Goal: Information Seeking & Learning: Learn about a topic

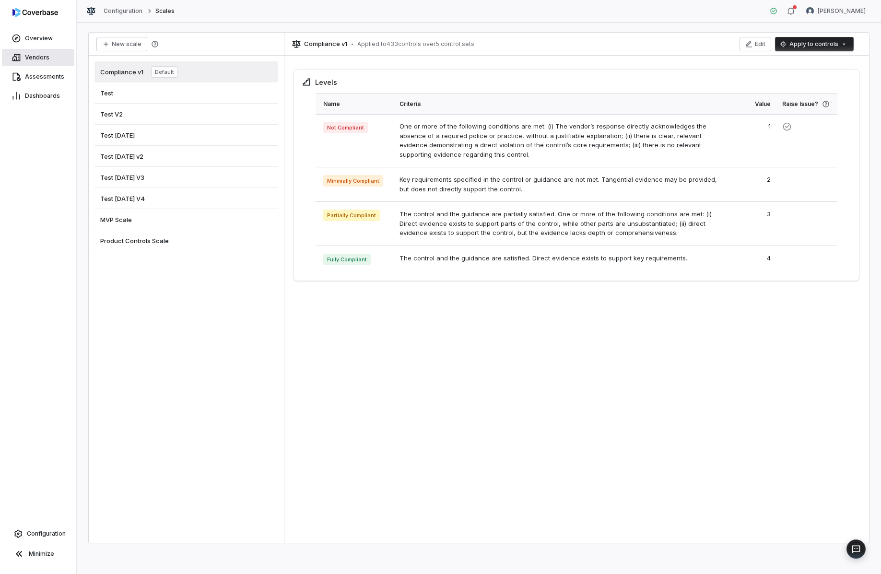
click at [45, 59] on span "Vendors" at bounding box center [37, 58] width 24 height 8
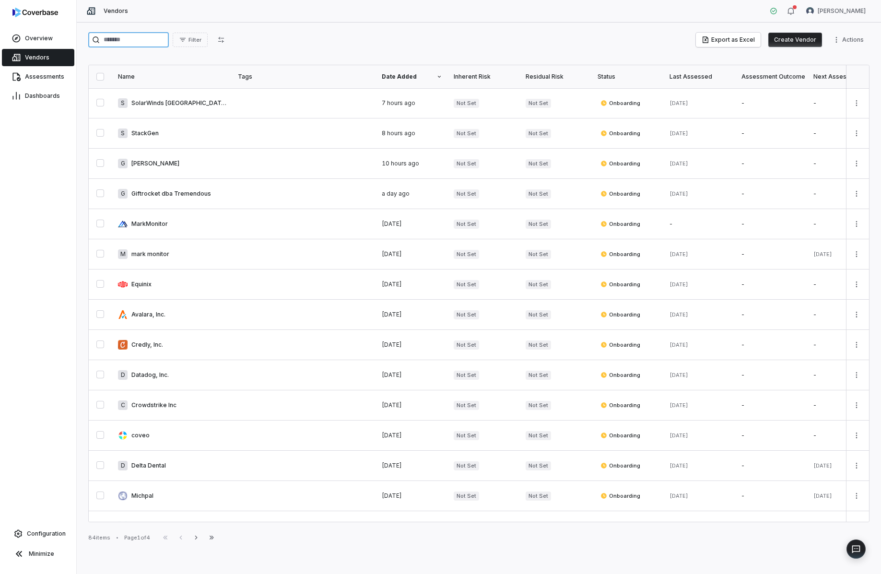
click at [146, 43] on input "search" at bounding box center [128, 39] width 81 height 15
type input "*********"
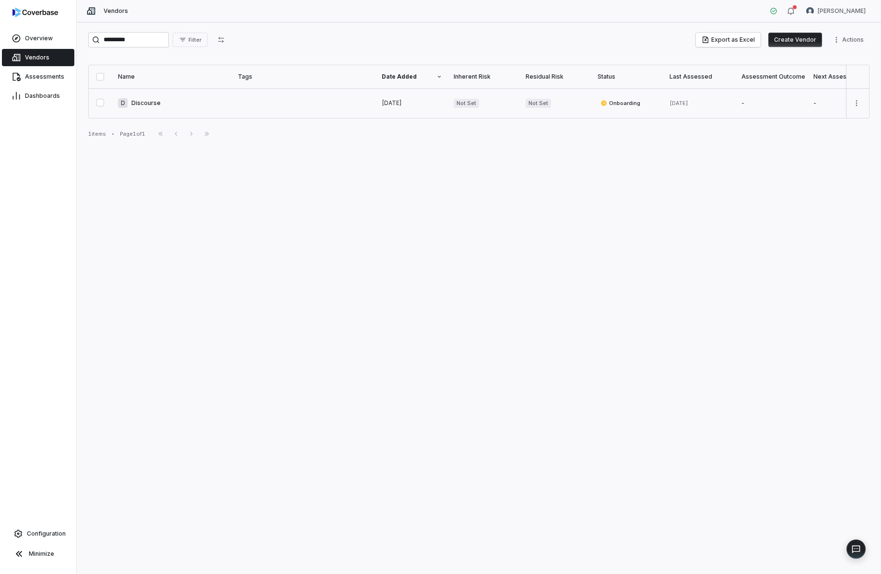
click at [216, 100] on link at bounding box center [172, 103] width 120 height 30
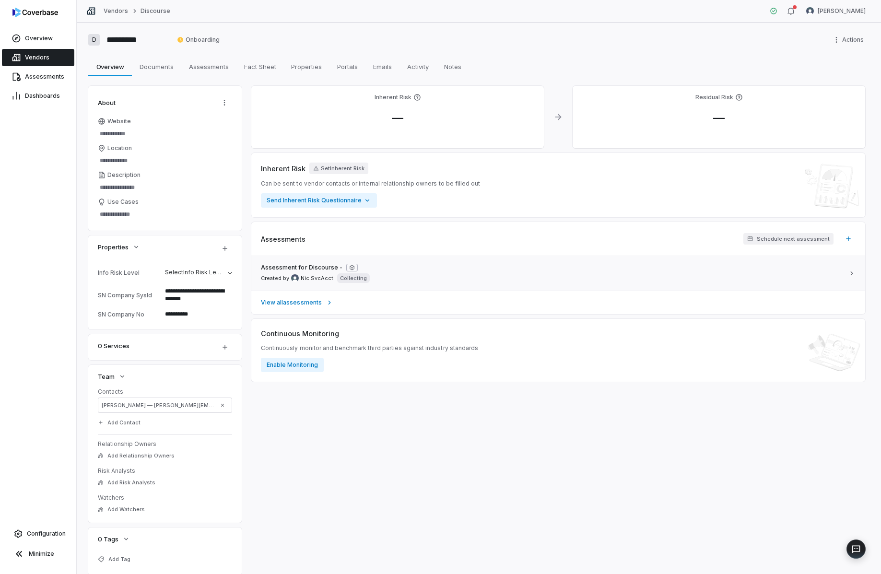
click at [385, 272] on div "Assessment for Discourse - Created by [PERSON_NAME] Collecting" at bounding box center [552, 273] width 583 height 19
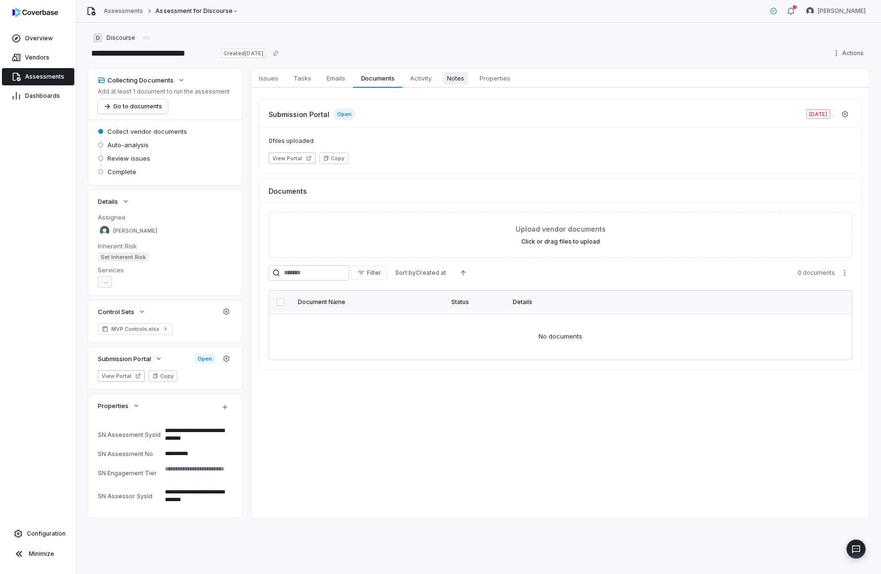
click at [455, 79] on span "Notes" at bounding box center [455, 78] width 25 height 12
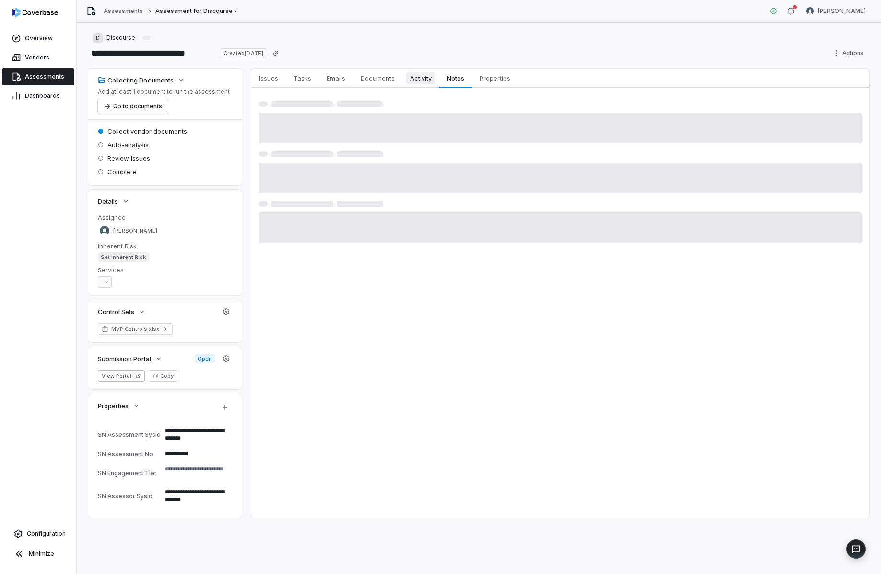
click at [428, 80] on span "Activity" at bounding box center [420, 78] width 29 height 12
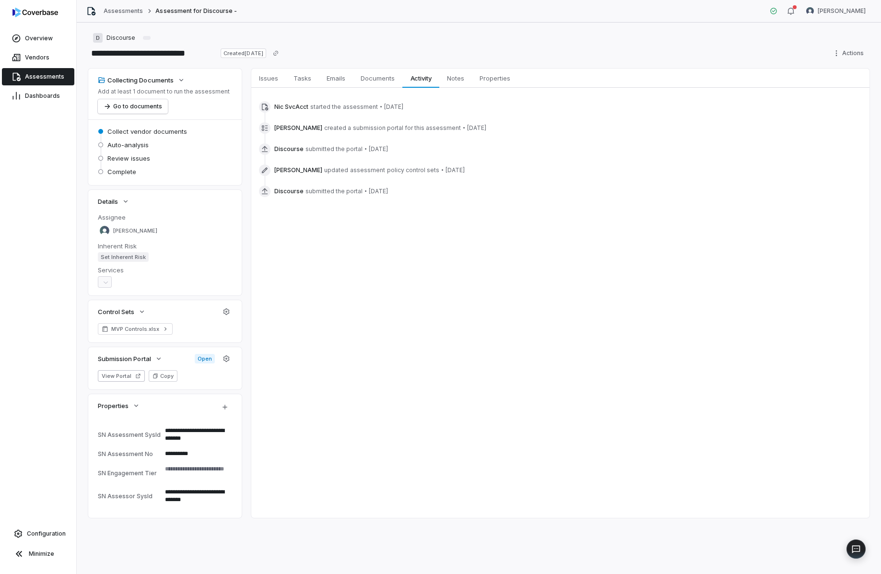
drag, startPoint x: 570, startPoint y: 130, endPoint x: 289, endPoint y: 124, distance: 281.7
click at [289, 124] on div "[PERSON_NAME] created a submission portal for this assessment • [DATE]" at bounding box center [560, 128] width 603 height 12
click at [201, 92] on p "Add at least 1 document to run the assessment" at bounding box center [164, 92] width 132 height 8
click at [183, 81] on icon "button" at bounding box center [181, 80] width 8 height 8
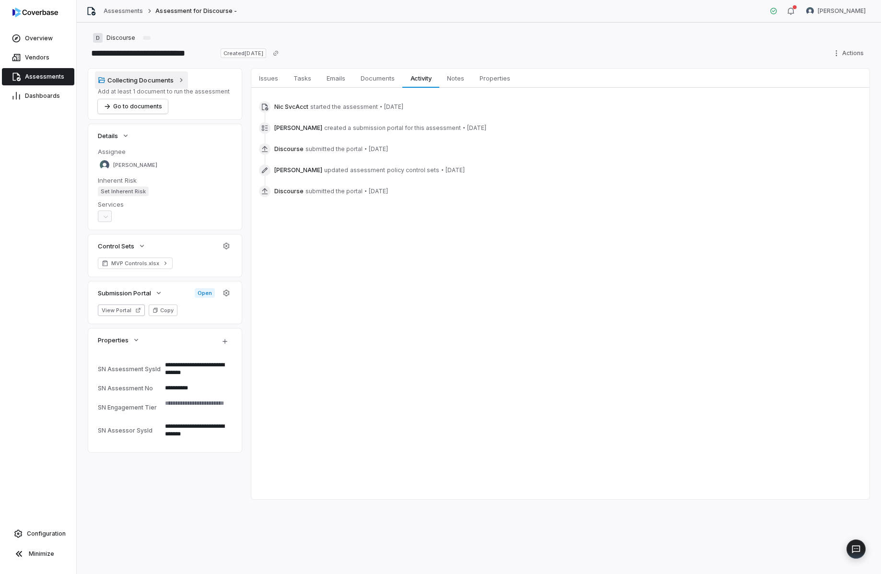
click at [183, 81] on icon "button" at bounding box center [181, 80] width 8 height 8
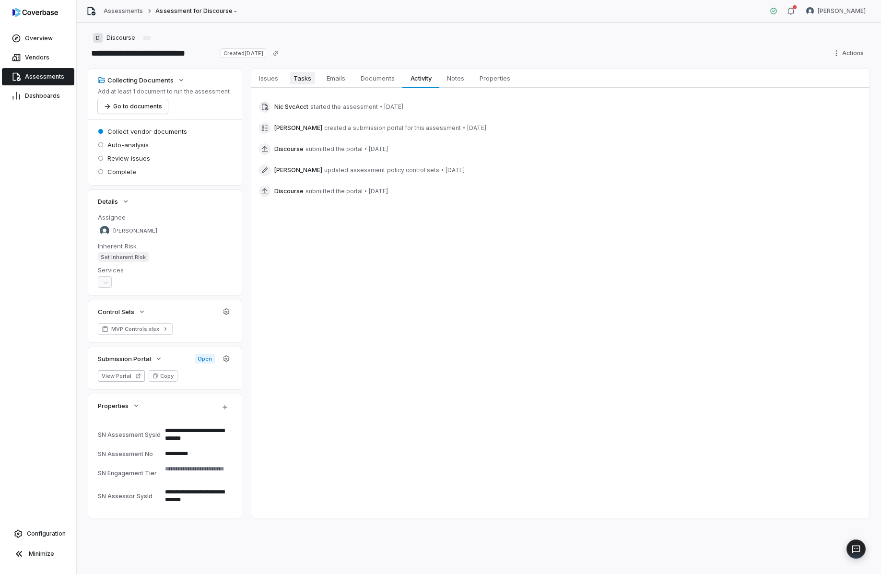
click at [299, 83] on span "Tasks" at bounding box center [302, 78] width 25 height 12
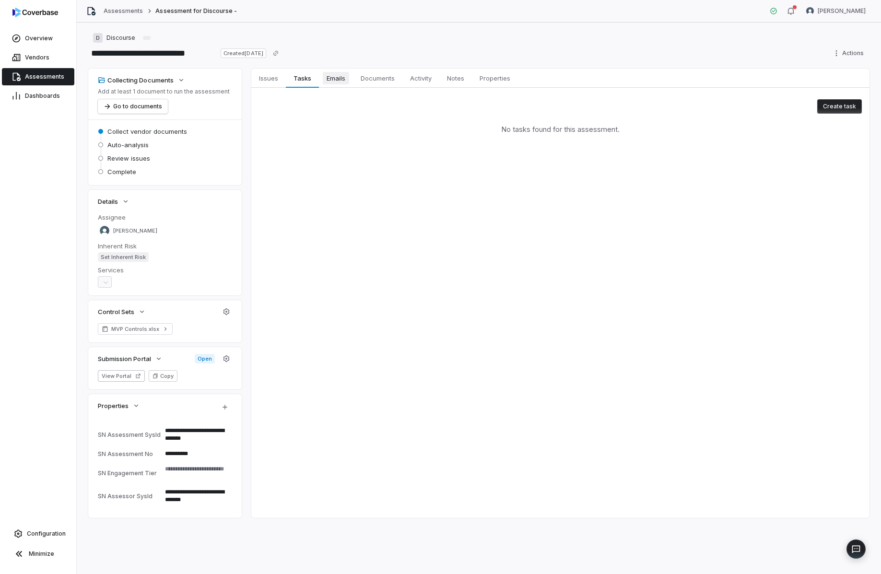
click at [329, 81] on span "Emails" at bounding box center [336, 78] width 26 height 12
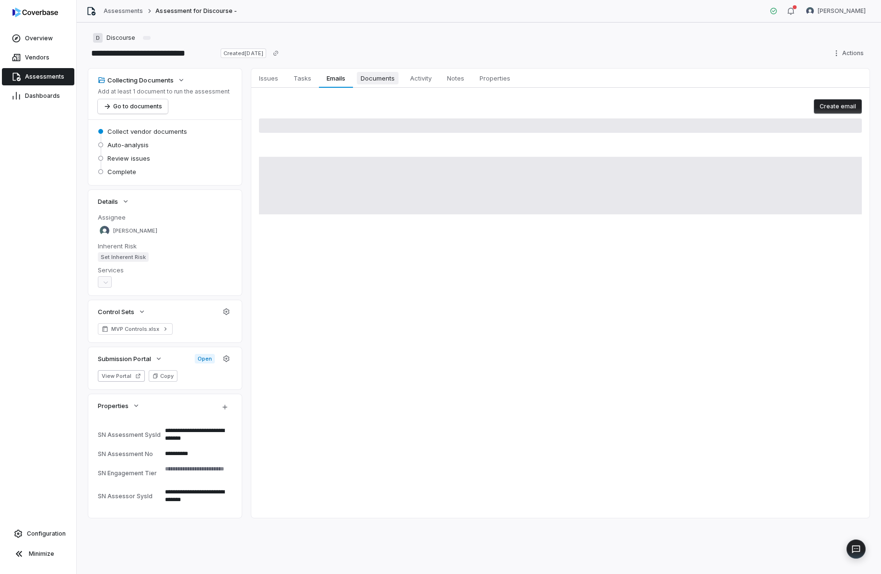
click at [359, 81] on span "Documents" at bounding box center [378, 78] width 42 height 12
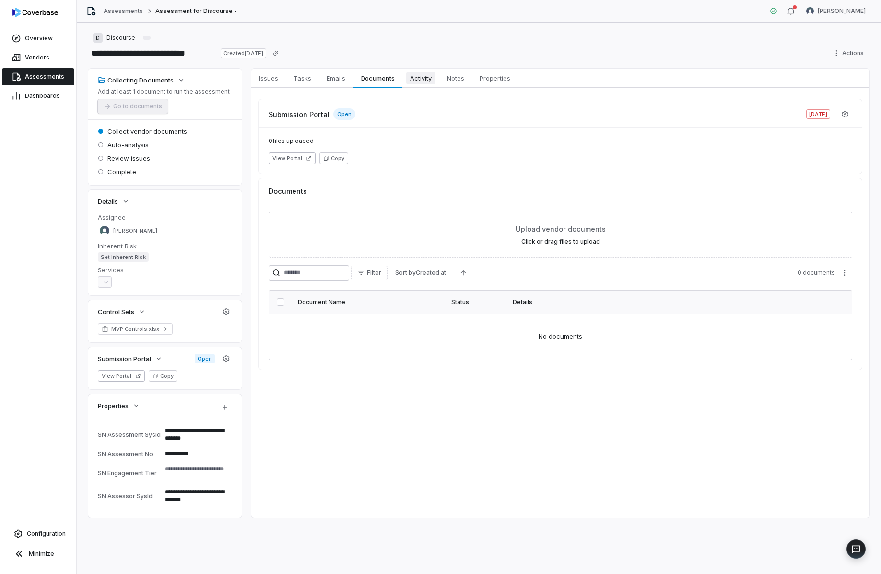
click at [433, 82] on span "Activity" at bounding box center [420, 78] width 29 height 12
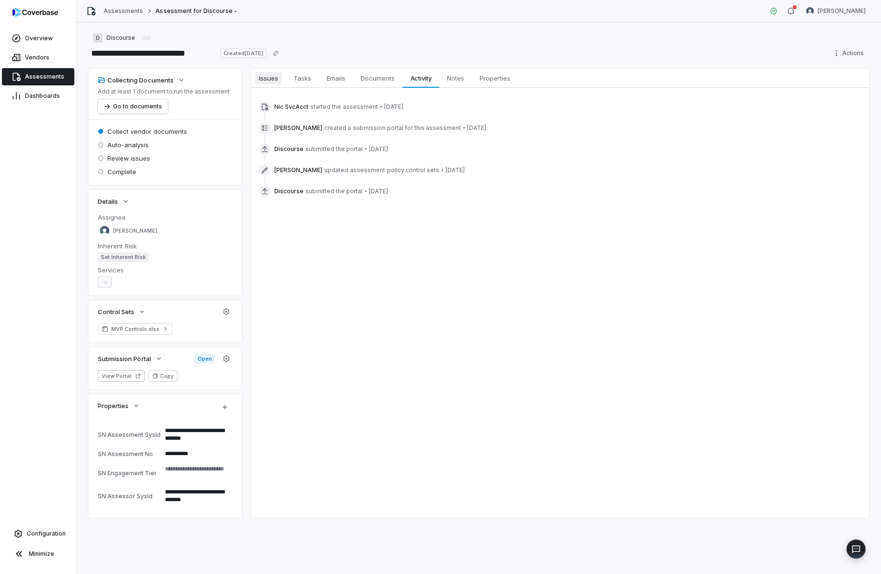
click at [256, 76] on span "Issues" at bounding box center [268, 78] width 27 height 12
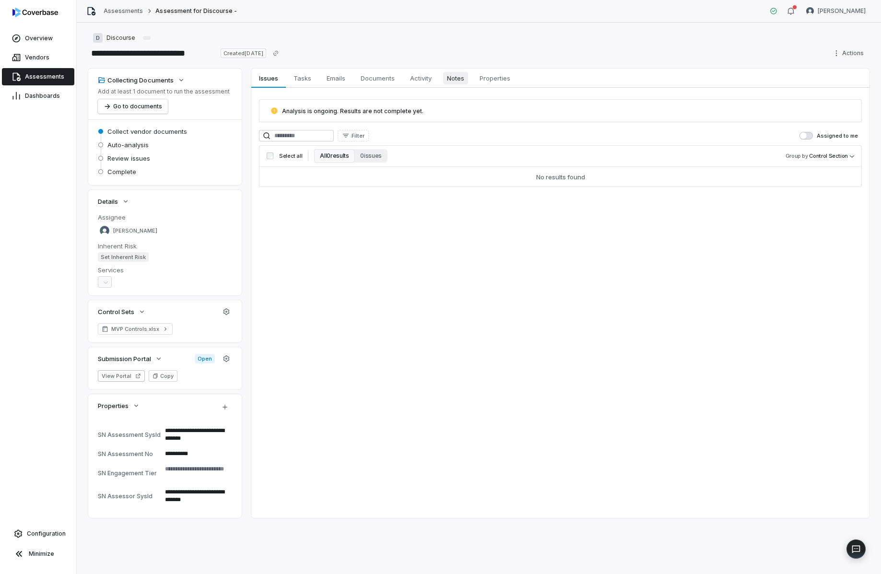
click at [452, 79] on span "Notes" at bounding box center [455, 78] width 25 height 12
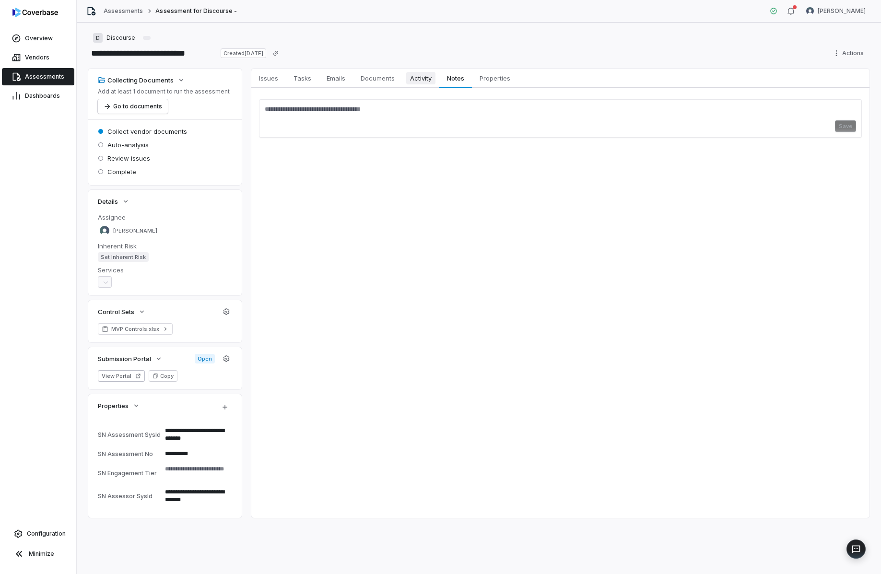
click at [413, 79] on span "Activity" at bounding box center [420, 78] width 29 height 12
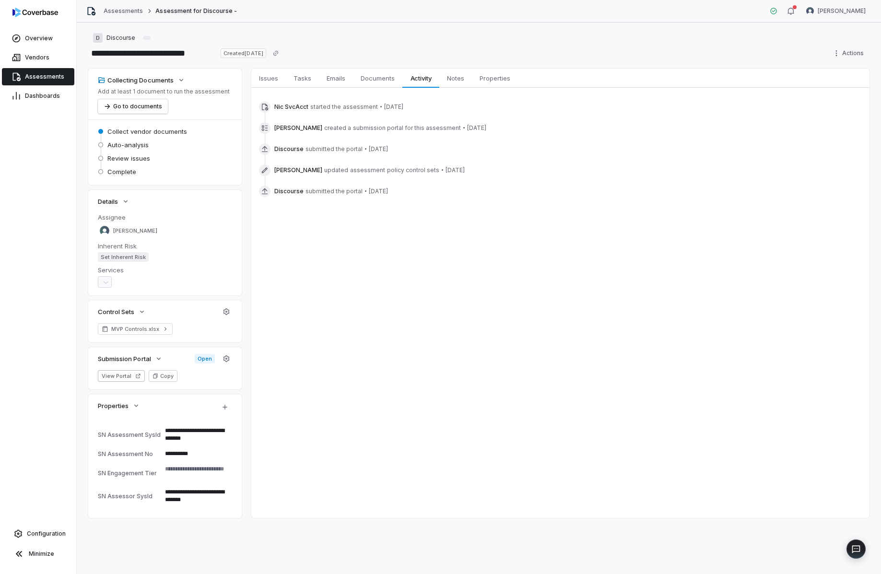
click at [331, 242] on div "Issues Issues Tasks Tasks Emails Emails Documents Documents Activity Activity N…" at bounding box center [560, 293] width 618 height 449
click at [146, 113] on button "Go to documents" at bounding box center [133, 106] width 70 height 14
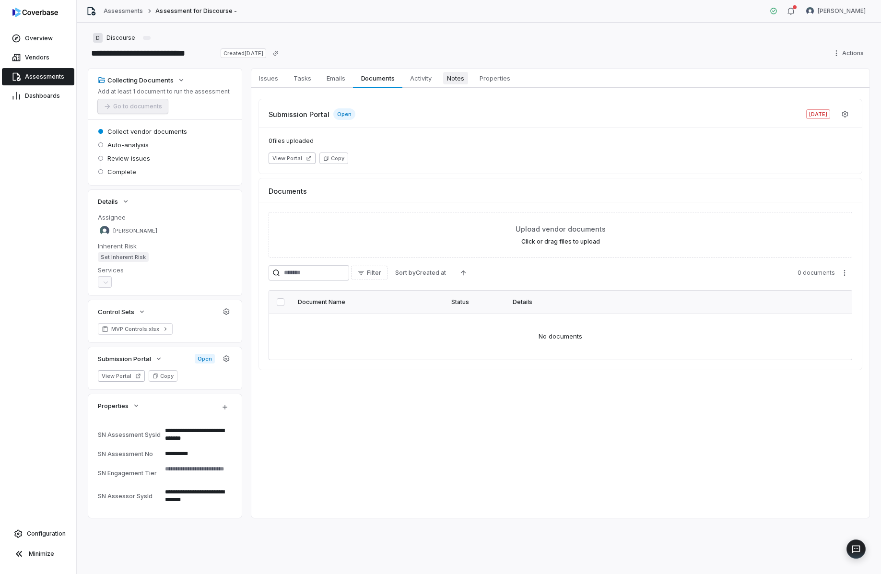
click at [451, 81] on span "Notes" at bounding box center [455, 78] width 25 height 12
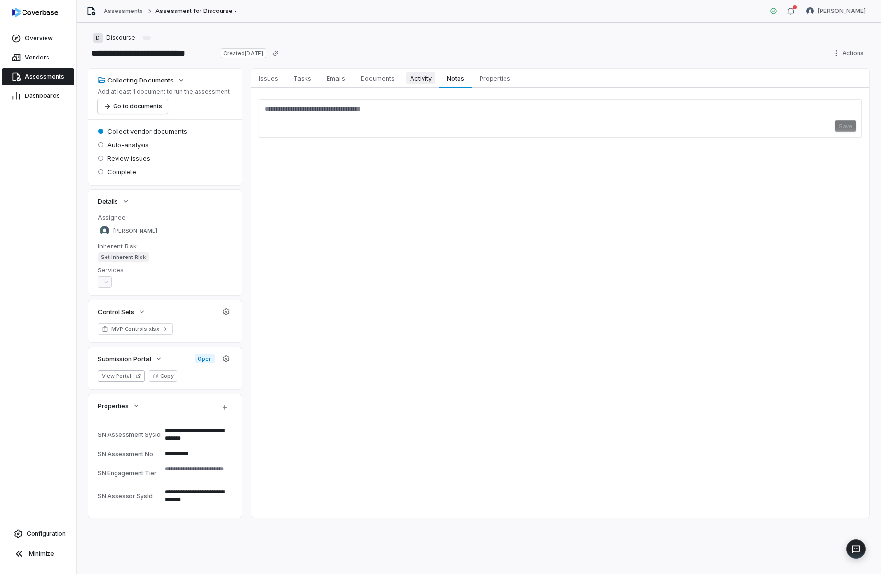
click at [420, 83] on span "Activity" at bounding box center [420, 78] width 29 height 12
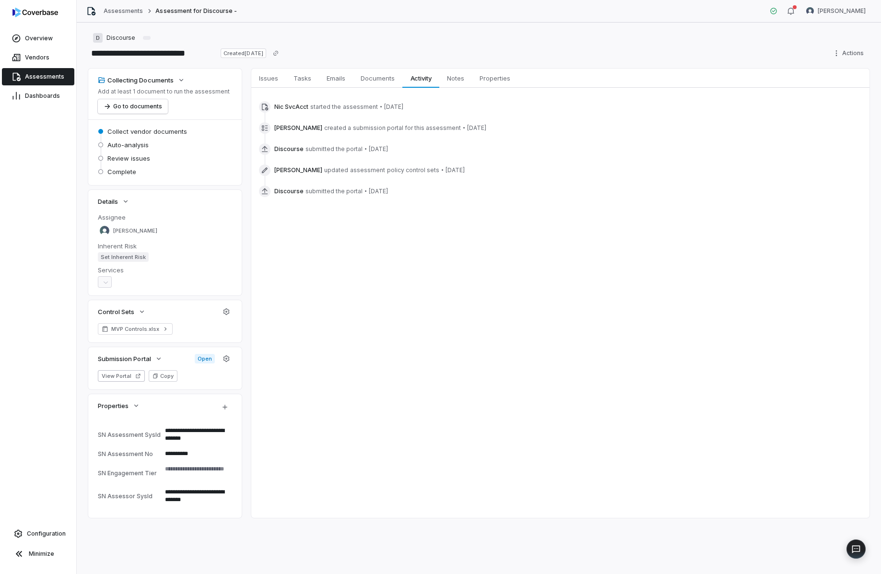
click at [287, 194] on span "Discourse" at bounding box center [288, 192] width 29 height 8
click at [266, 192] on icon at bounding box center [265, 192] width 8 height 8
click at [299, 236] on div "Issues Issues Tasks Tasks Emails Emails Documents Documents Activity Activity N…" at bounding box center [560, 293] width 618 height 449
click at [379, 78] on span "Documents" at bounding box center [378, 78] width 42 height 12
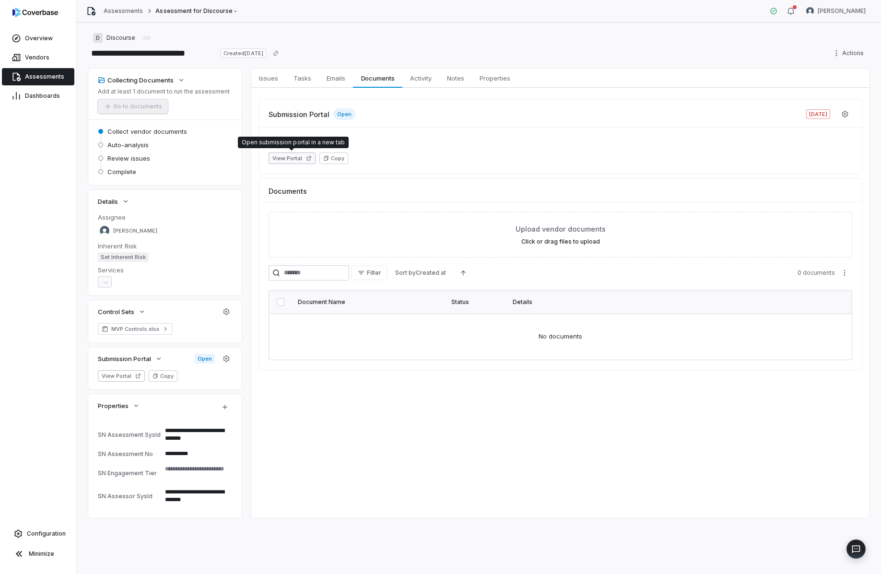
click at [287, 159] on button "View Portal" at bounding box center [292, 159] width 47 height 12
click at [295, 153] on button "View Portal" at bounding box center [292, 159] width 47 height 12
drag, startPoint x: 572, startPoint y: 106, endPoint x: 184, endPoint y: 54, distance: 391.1
click at [571, 106] on div "Submission Portal Open [DATE]" at bounding box center [560, 110] width 603 height 22
click at [449, 78] on span "Notes" at bounding box center [455, 78] width 25 height 12
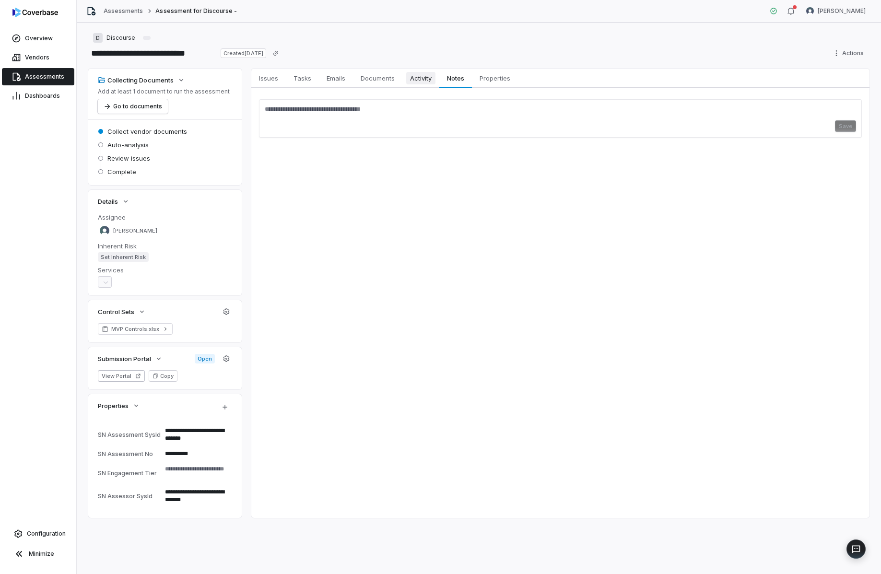
click at [423, 81] on span "Activity" at bounding box center [420, 78] width 29 height 12
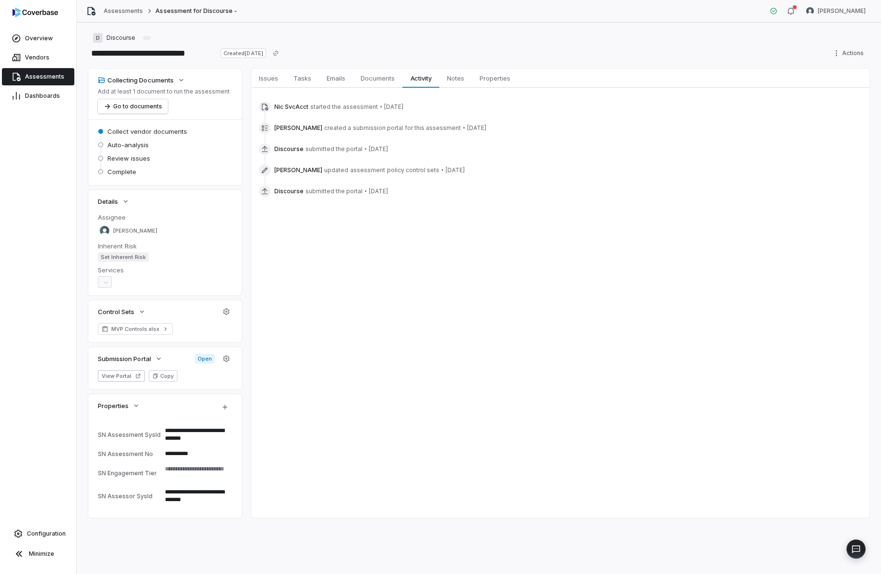
drag, startPoint x: 420, startPoint y: 147, endPoint x: 266, endPoint y: 150, distance: 154.5
click at [266, 150] on div "Discourse submitted the portal • [DATE]" at bounding box center [560, 149] width 603 height 12
click at [422, 290] on div "Issues Issues Tasks Tasks Emails Emails Documents Documents Activity Activity N…" at bounding box center [560, 293] width 618 height 449
type textarea "*"
click at [48, 55] on link "Vendors" at bounding box center [38, 57] width 72 height 17
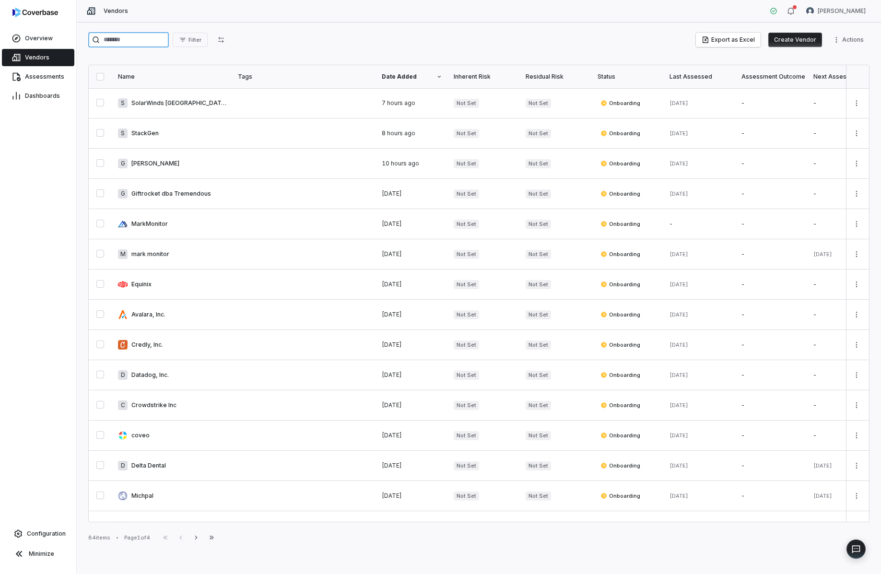
click at [146, 45] on input "search" at bounding box center [128, 39] width 81 height 15
type input "*********"
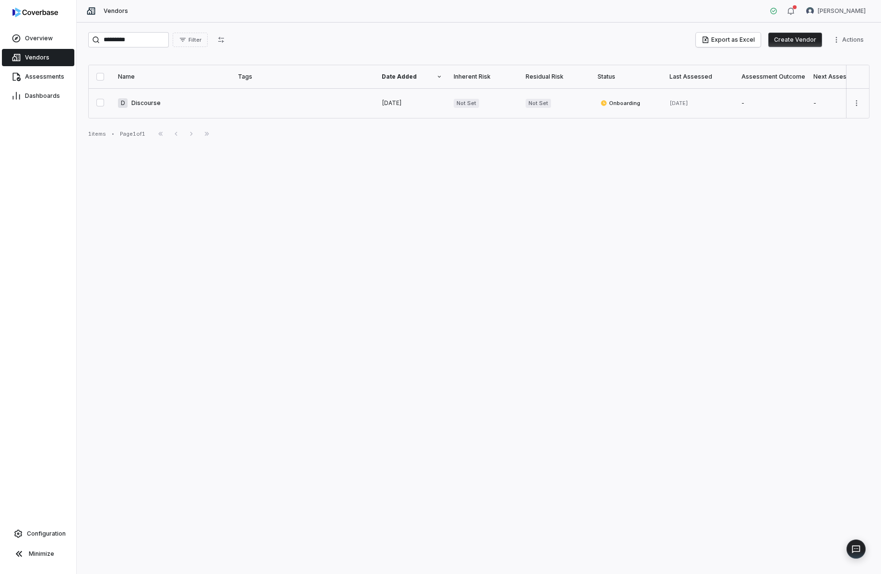
click at [145, 103] on link at bounding box center [172, 103] width 120 height 30
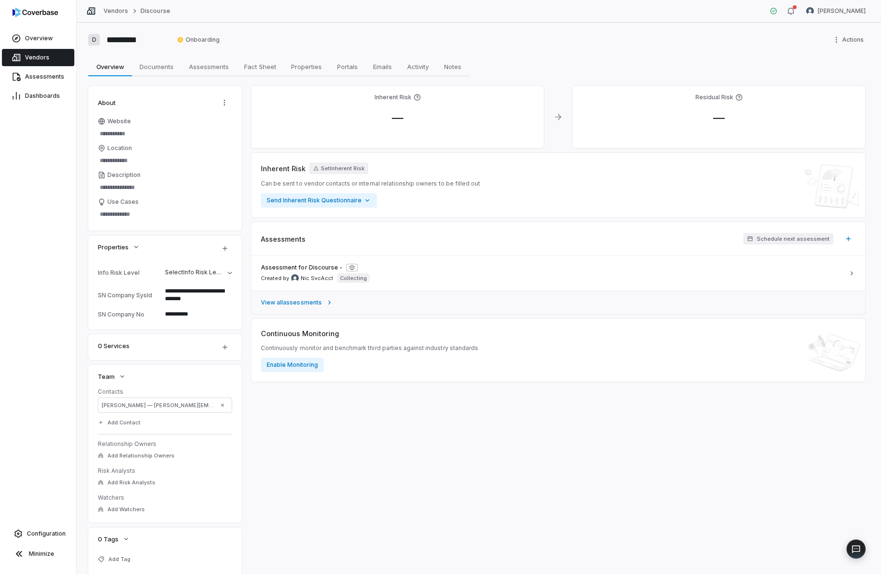
click at [293, 302] on span "View all assessments" at bounding box center [291, 303] width 61 height 8
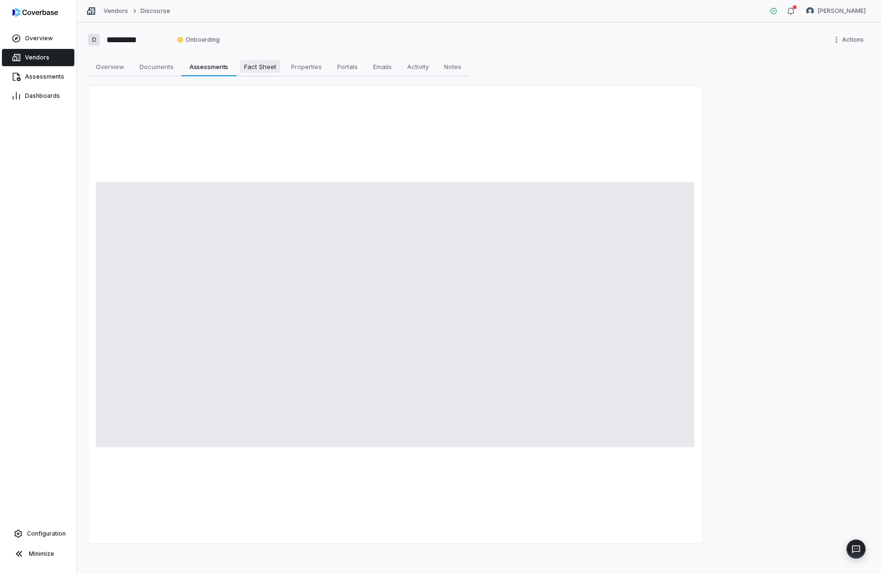
click at [260, 68] on span "Fact Sheet" at bounding box center [260, 66] width 40 height 12
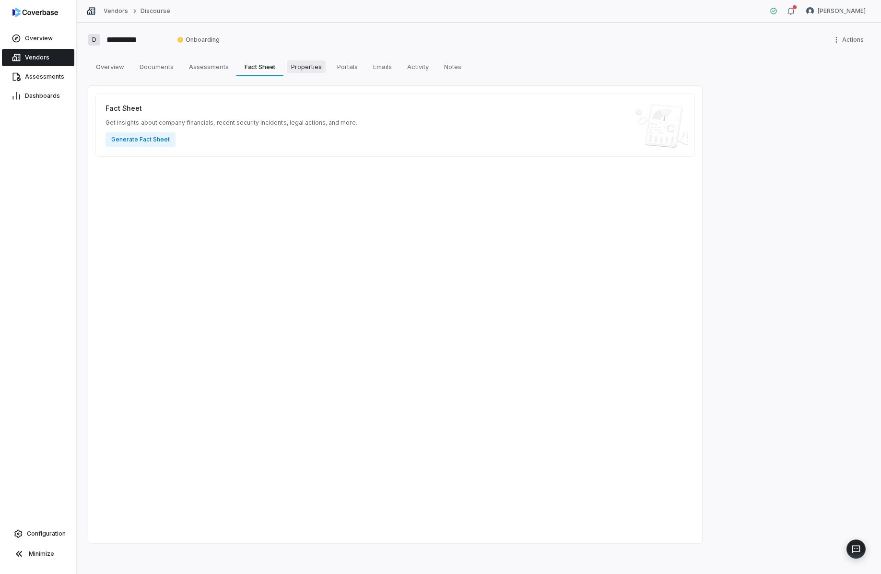
click at [296, 63] on span "Properties" at bounding box center [306, 66] width 38 height 12
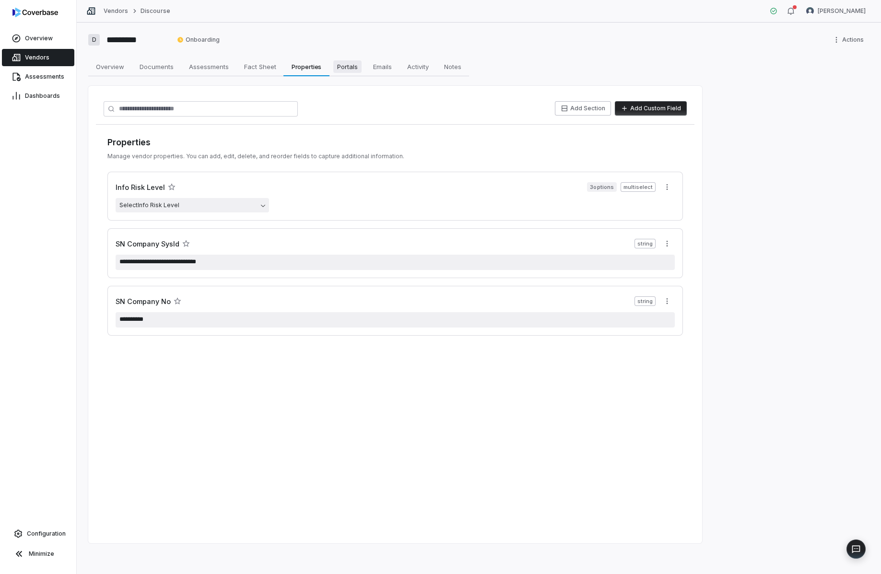
click at [351, 66] on span "Portals" at bounding box center [347, 66] width 28 height 12
type textarea "*"
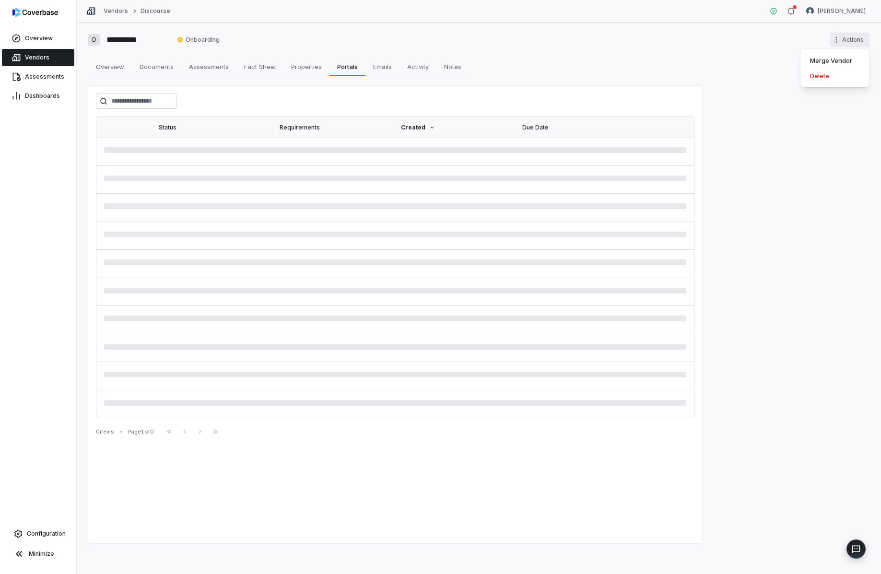
click at [860, 45] on html "Overview Vendors Assessments Dashboards Configuration Minimize Vendors Discours…" at bounding box center [440, 287] width 881 height 574
click at [778, 40] on html "Overview Vendors Assessments Dashboards Configuration Minimize Vendors Discours…" at bounding box center [440, 287] width 881 height 574
click at [777, 88] on div "D ********* Onboarding Actions Overview Overview Documents Documents Assessment…" at bounding box center [479, 299] width 804 height 552
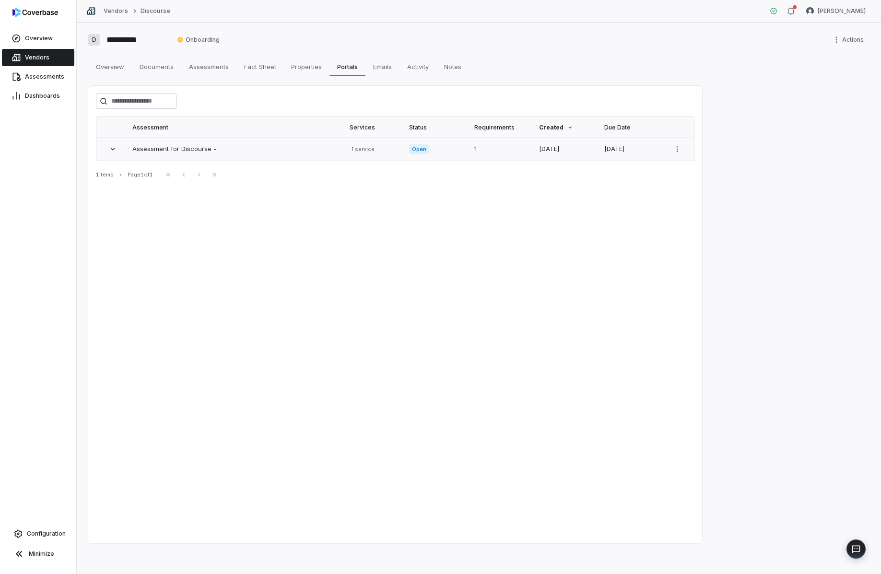
click at [182, 154] on div "Assessment for Discourse -" at bounding box center [234, 149] width 205 height 10
click at [308, 71] on span "Properties" at bounding box center [306, 66] width 38 height 12
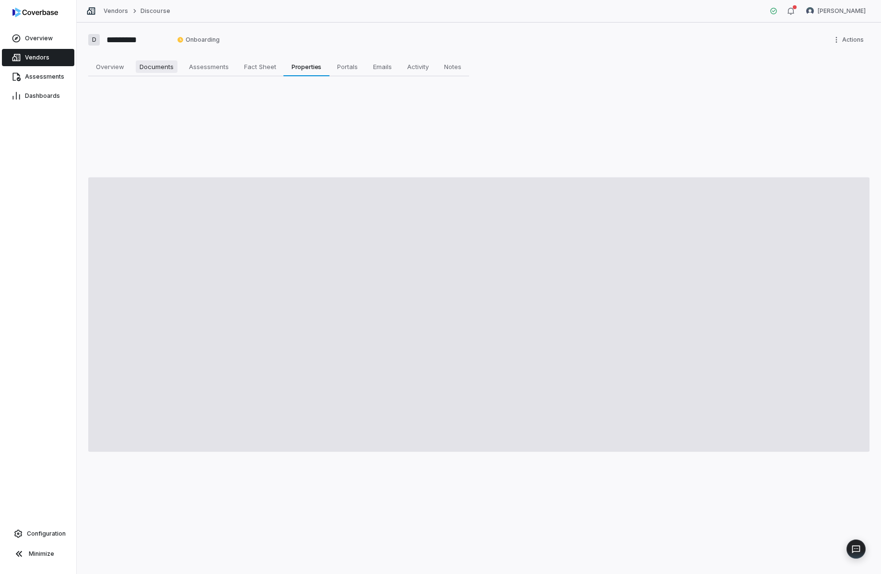
click at [156, 69] on span "Documents" at bounding box center [157, 66] width 42 height 12
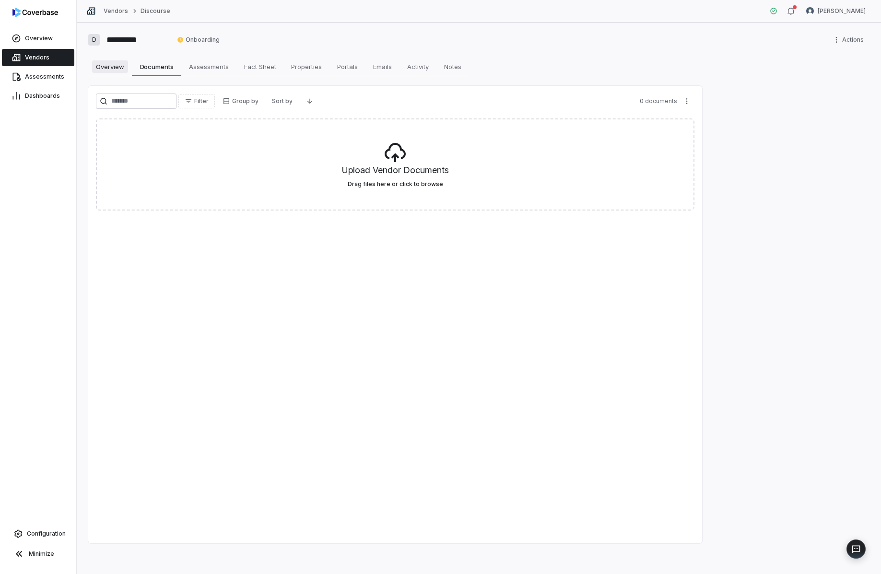
click at [109, 70] on span "Overview" at bounding box center [110, 66] width 36 height 12
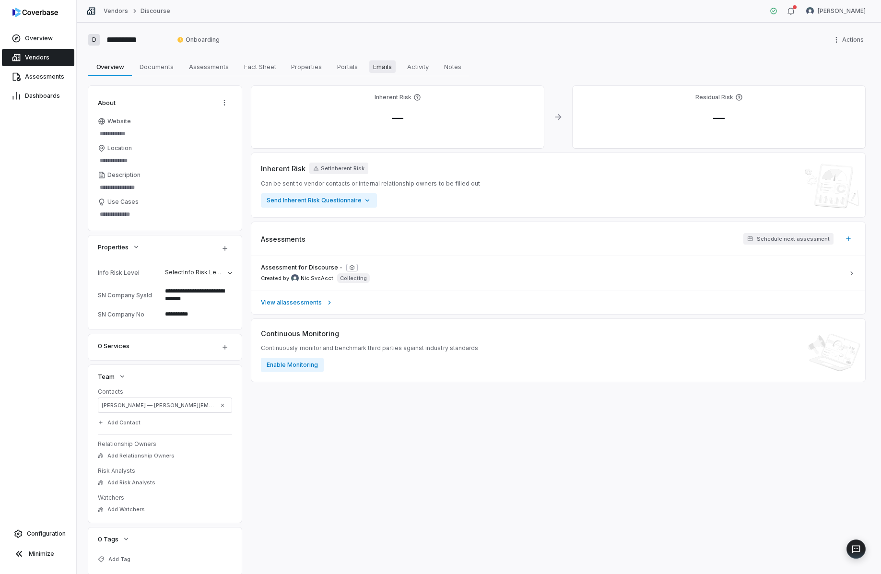
click at [384, 69] on span "Emails" at bounding box center [382, 66] width 26 height 12
type textarea "*"
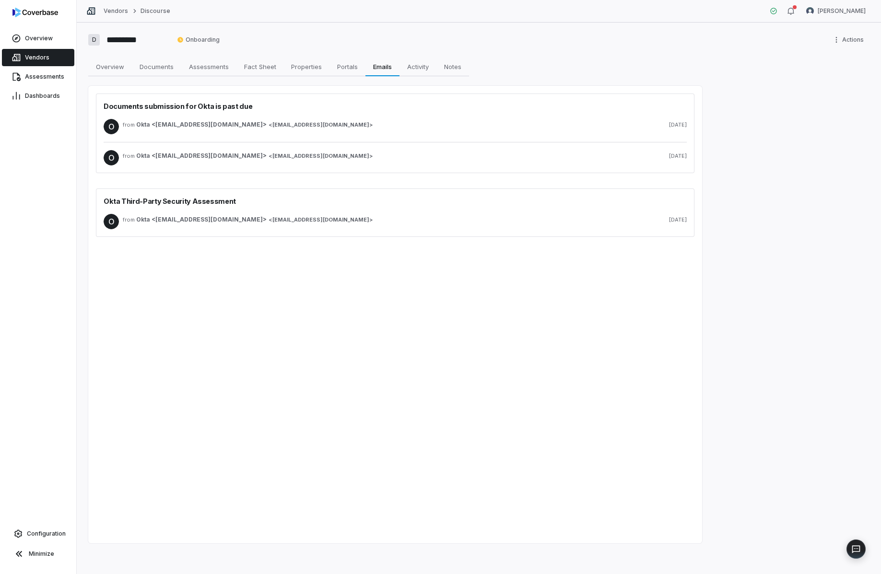
click at [126, 126] on span "from" at bounding box center [128, 124] width 10 height 7
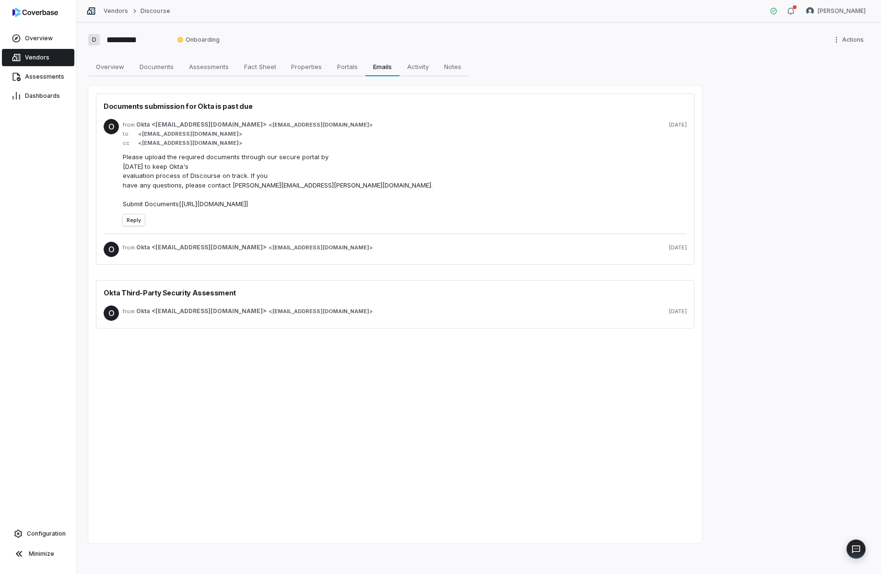
click at [124, 249] on span "from" at bounding box center [128, 247] width 10 height 7
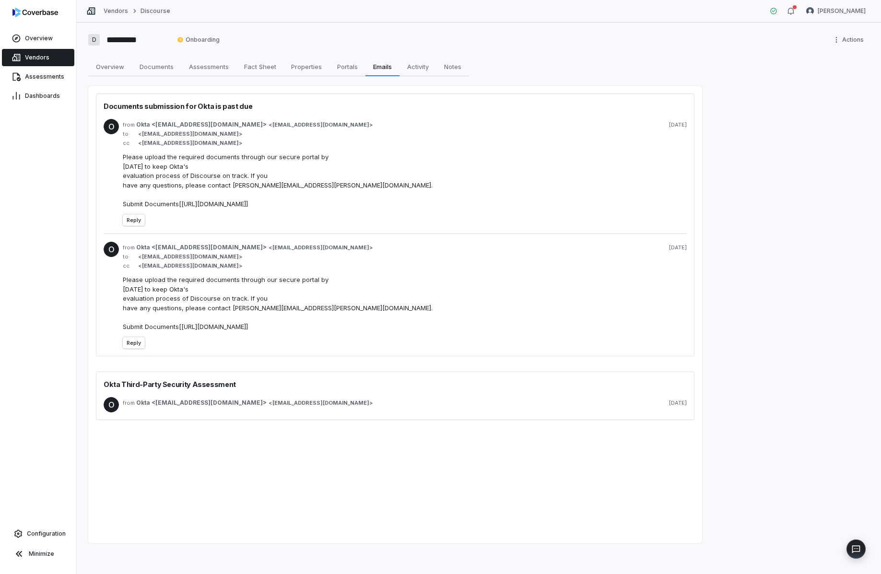
click at [130, 409] on div "from Okta <tprm@okta.com> < tprm@okta.com > 15 days ago" at bounding box center [405, 404] width 564 height 15
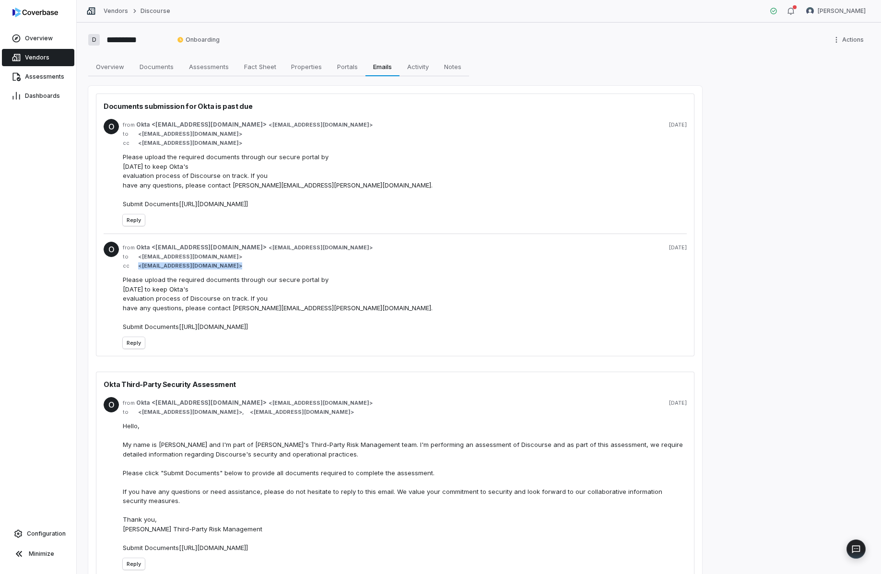
drag, startPoint x: 206, startPoint y: 268, endPoint x: 136, endPoint y: 265, distance: 70.6
click at [136, 265] on span "cc < mark@discourse.org >" at bounding box center [405, 265] width 564 height 7
